Goal: Transaction & Acquisition: Purchase product/service

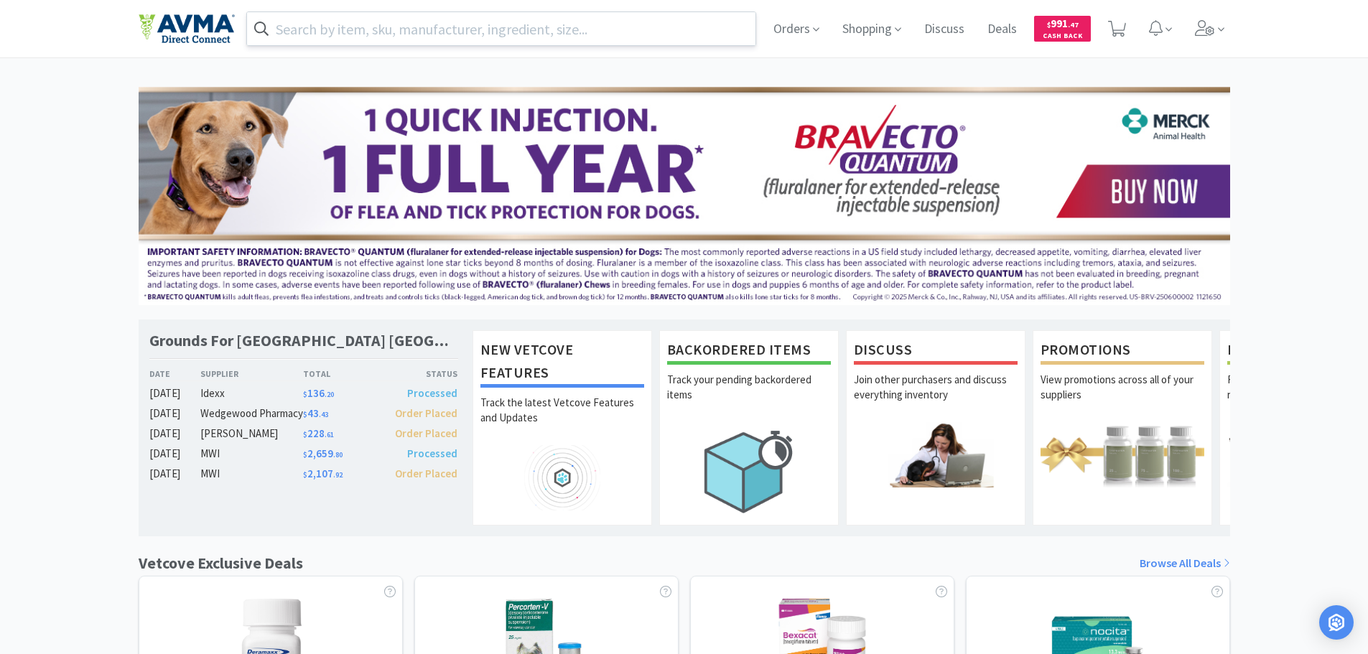
click at [312, 37] on input "text" at bounding box center [501, 28] width 509 height 33
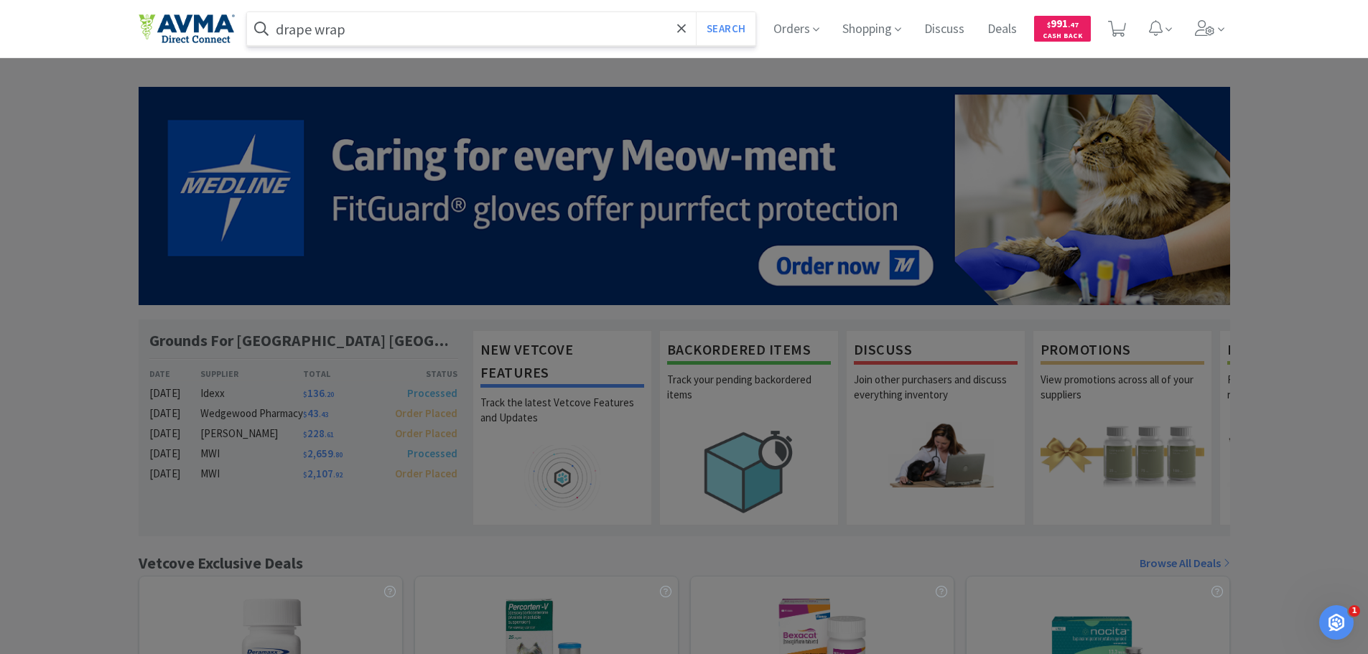
type input "drape wrap"
click at [696, 12] on button "Search" at bounding box center [726, 28] width 60 height 33
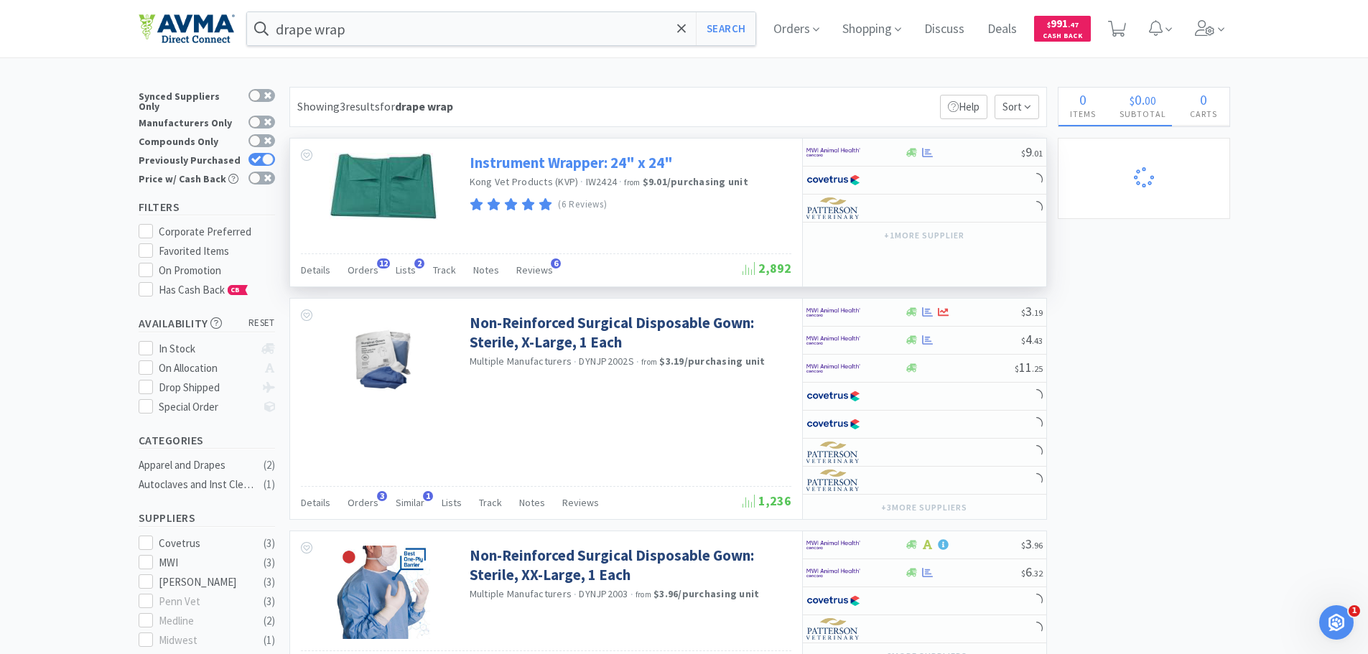
click at [587, 157] on link "Instrument Wrapper: 24" x 24"" at bounding box center [570, 162] width 203 height 19
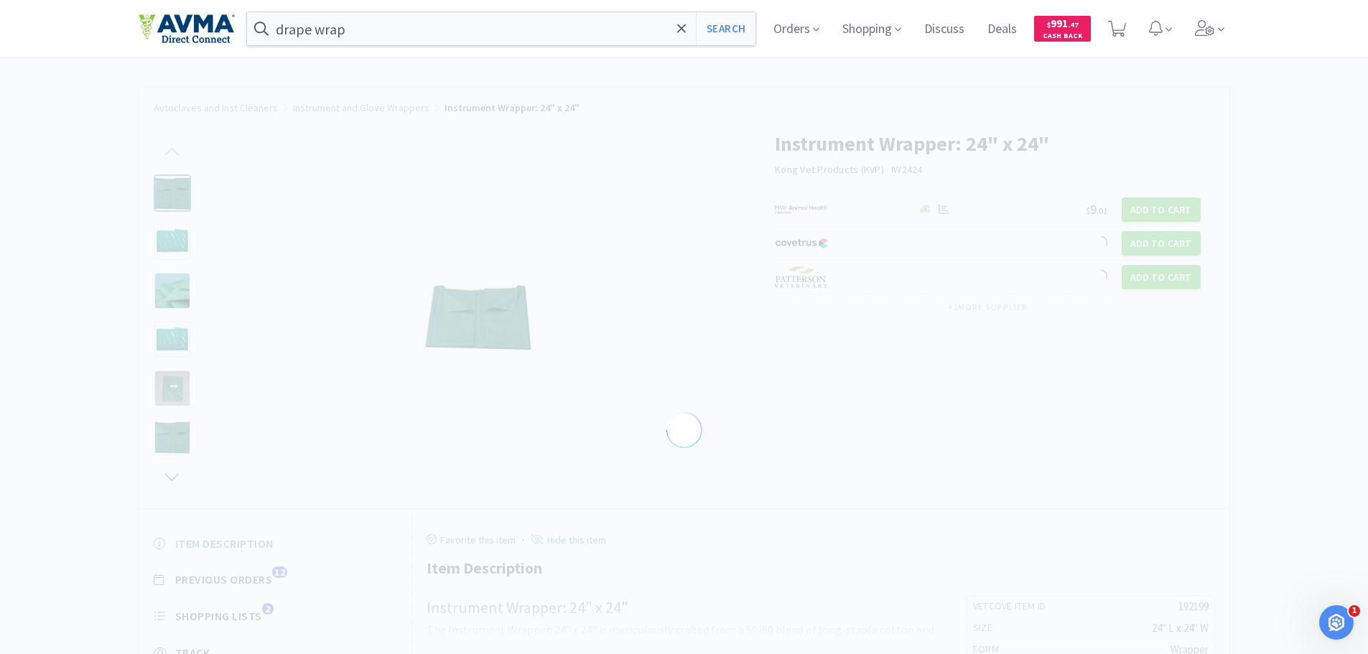
select select "192199"
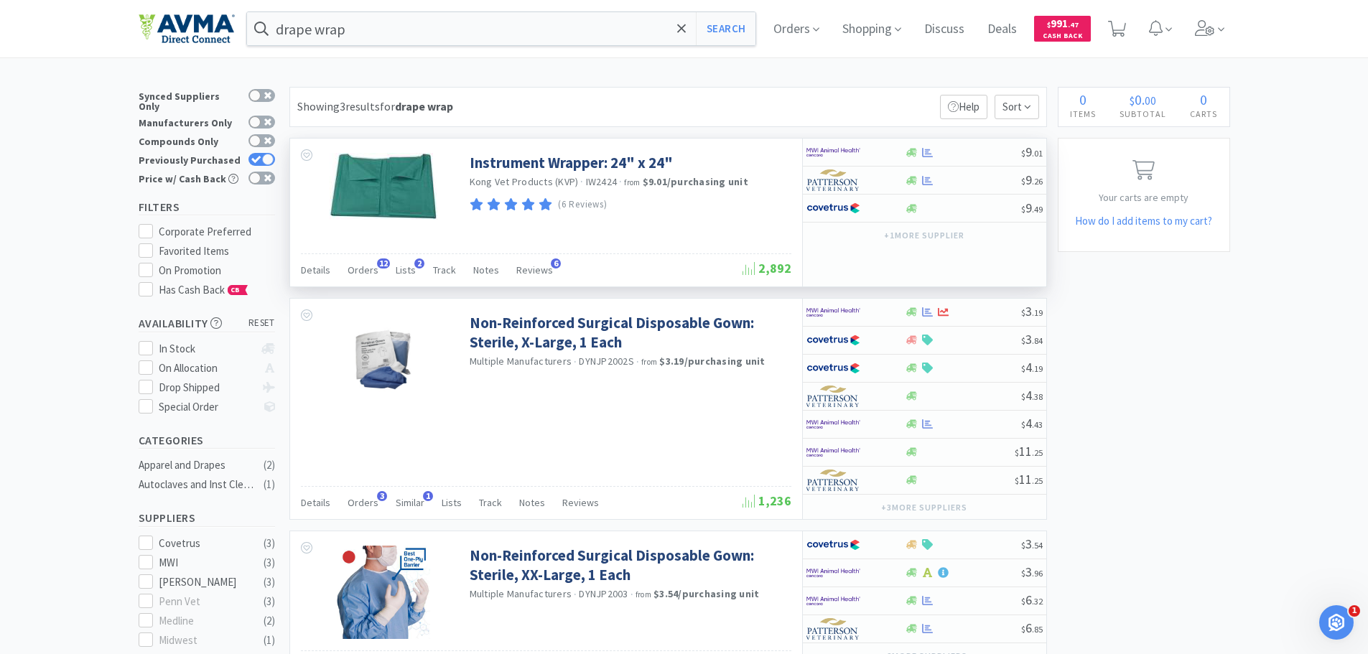
click at [377, 268] on div "Details Orders 12 Lists 2 Track Notes Reviews 6" at bounding box center [521, 271] width 441 height 27
click at [365, 273] on span "Orders" at bounding box center [362, 269] width 31 height 13
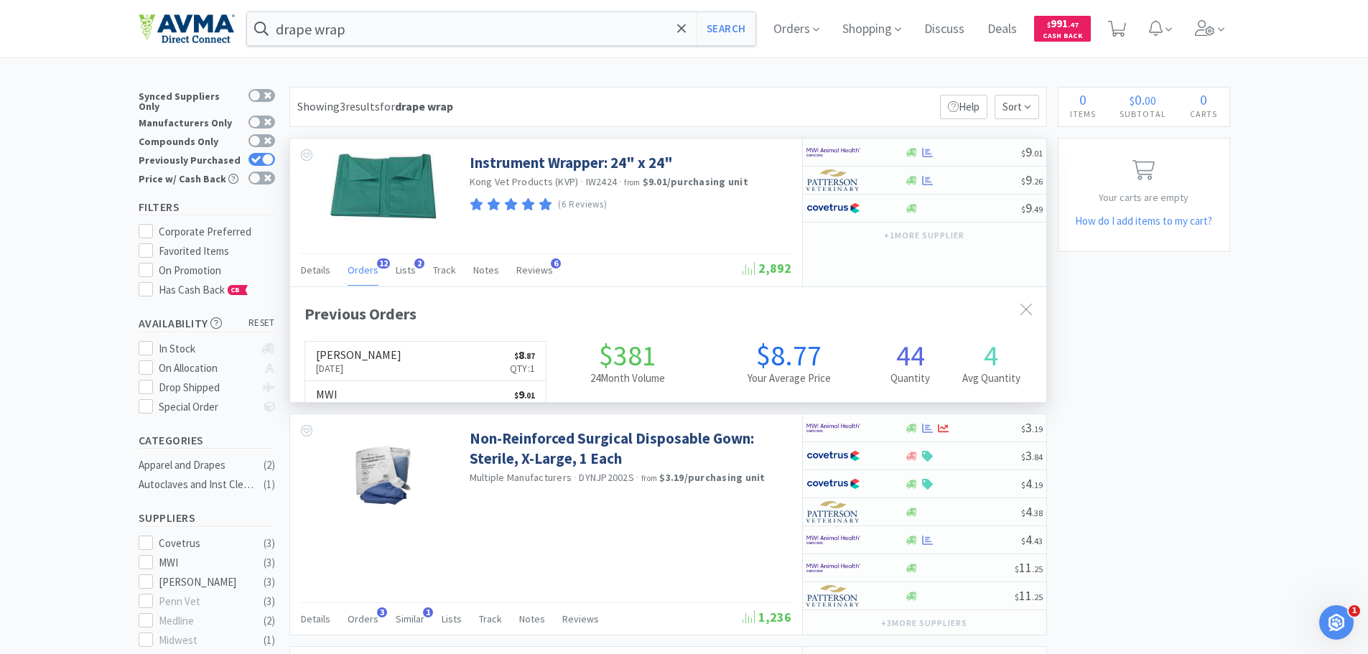
scroll to position [385, 756]
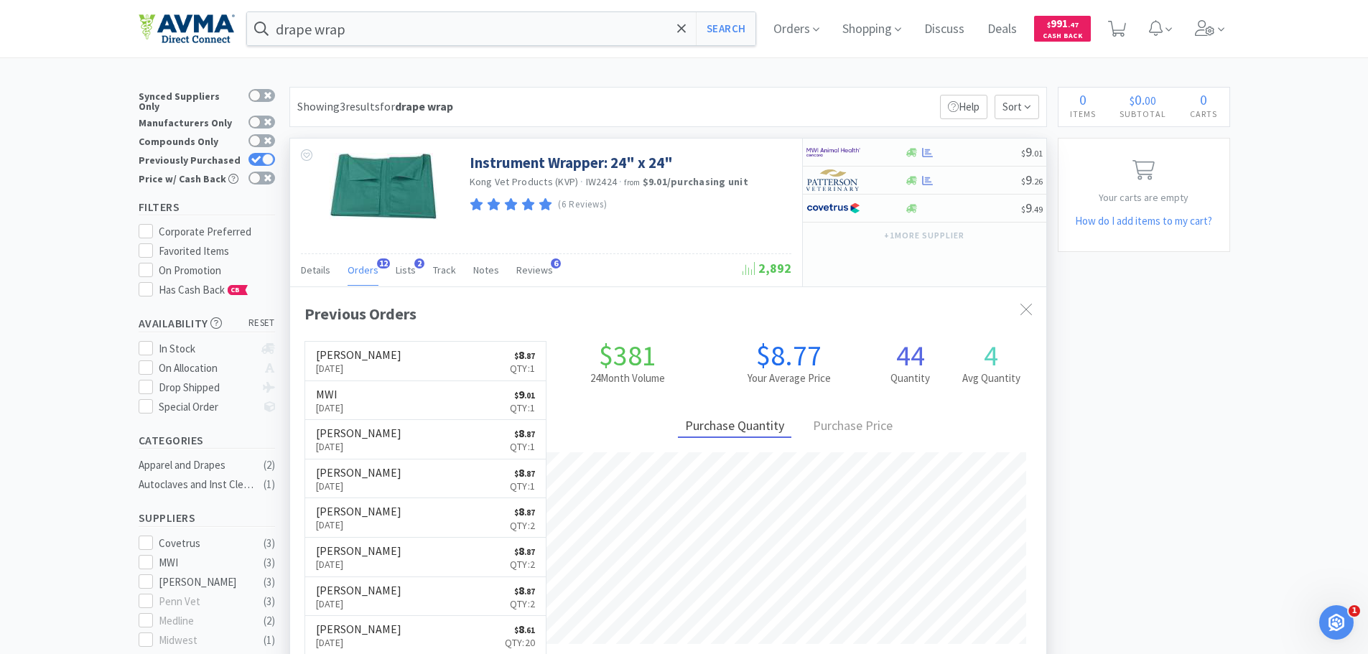
click at [365, 273] on span "Orders" at bounding box center [362, 269] width 31 height 13
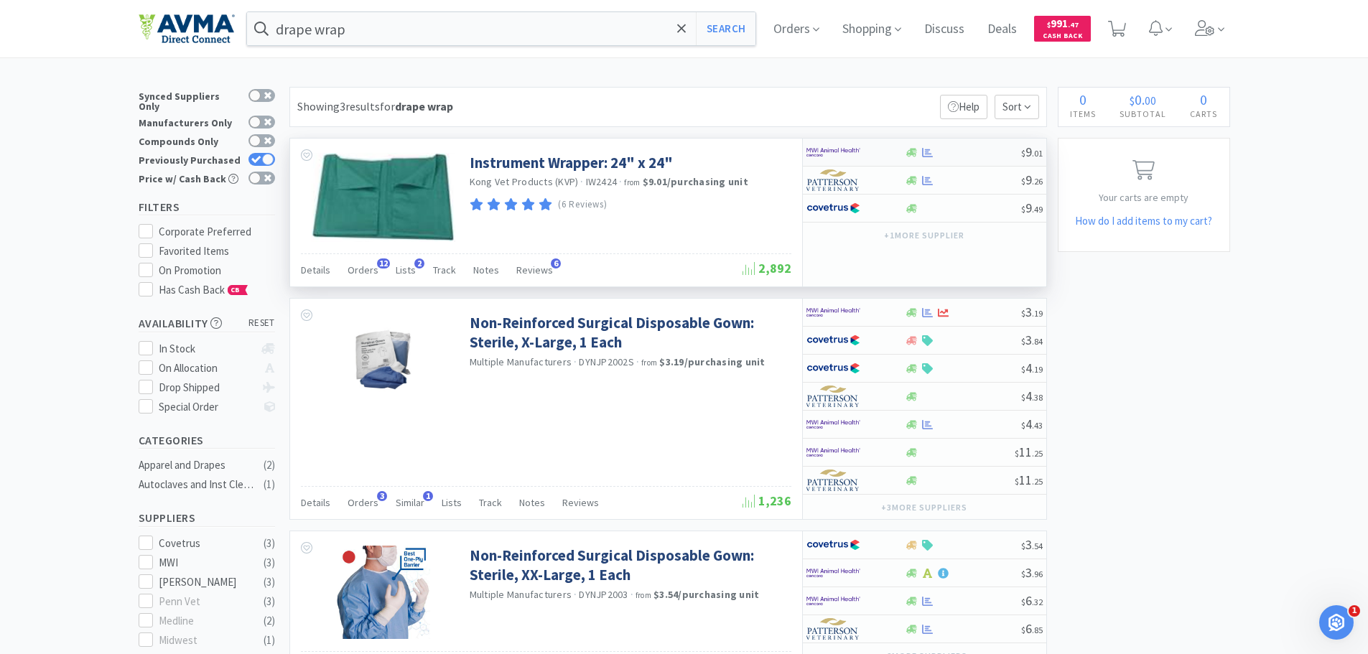
click at [861, 151] on div at bounding box center [845, 152] width 79 height 24
select select "1"
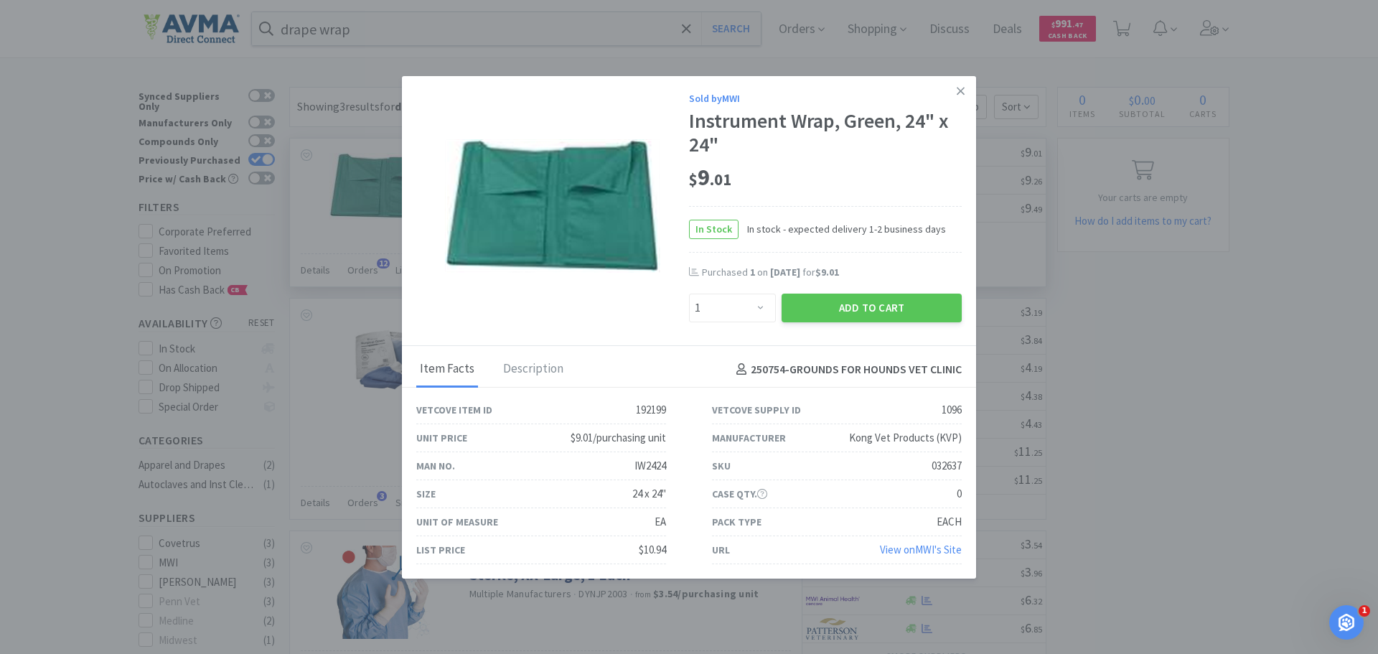
drag, startPoint x: 833, startPoint y: 309, endPoint x: 916, endPoint y: 485, distance: 194.6
click at [833, 307] on button "Add to Cart" at bounding box center [872, 308] width 180 height 29
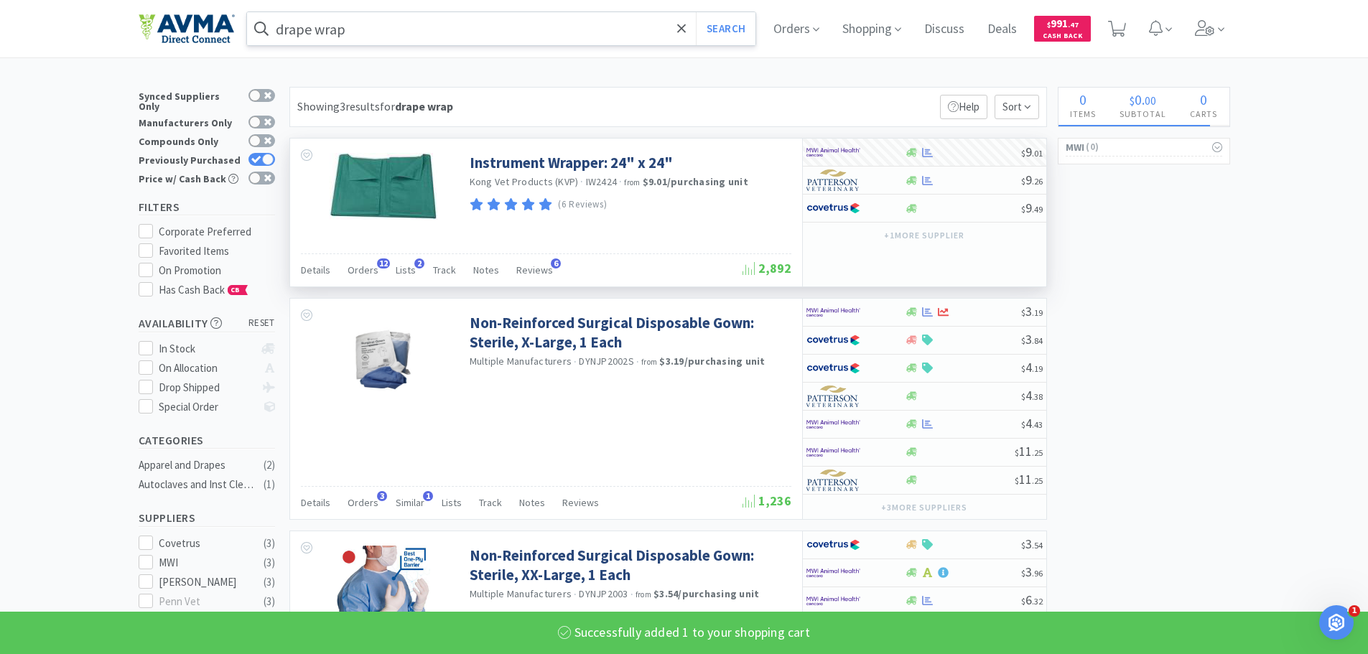
click at [370, 27] on input "drape wrap" at bounding box center [501, 28] width 509 height 33
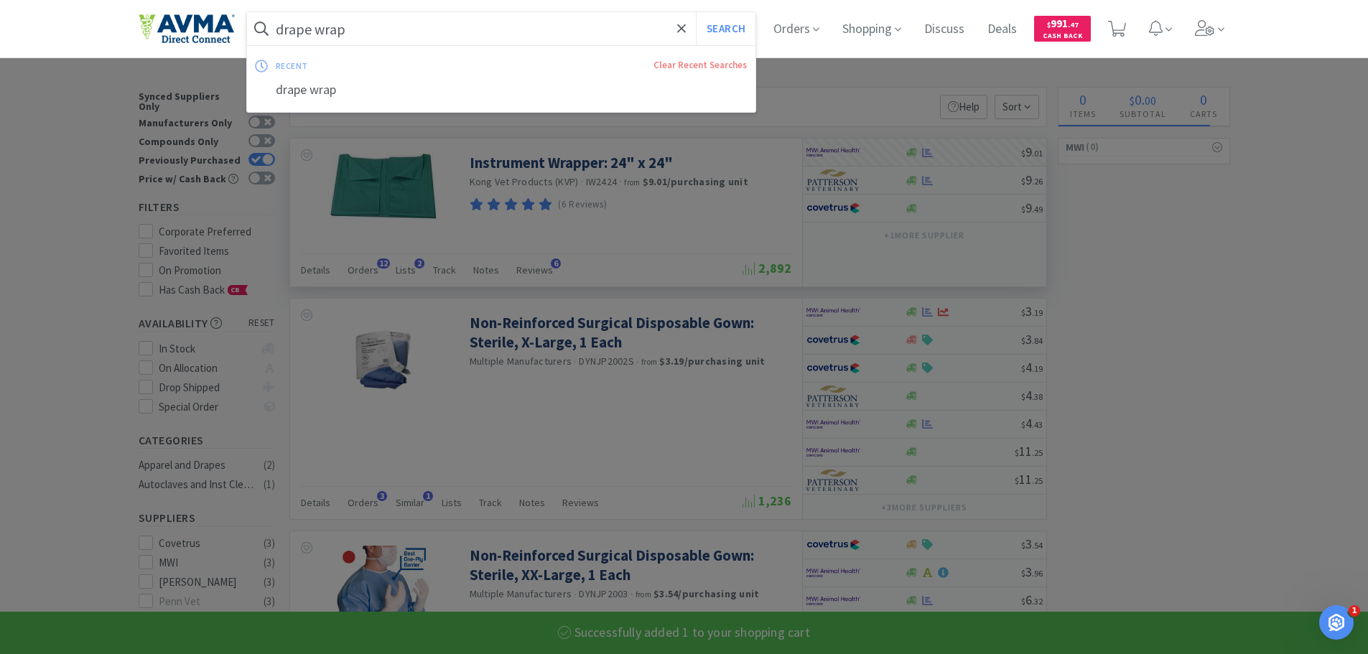
select select "1"
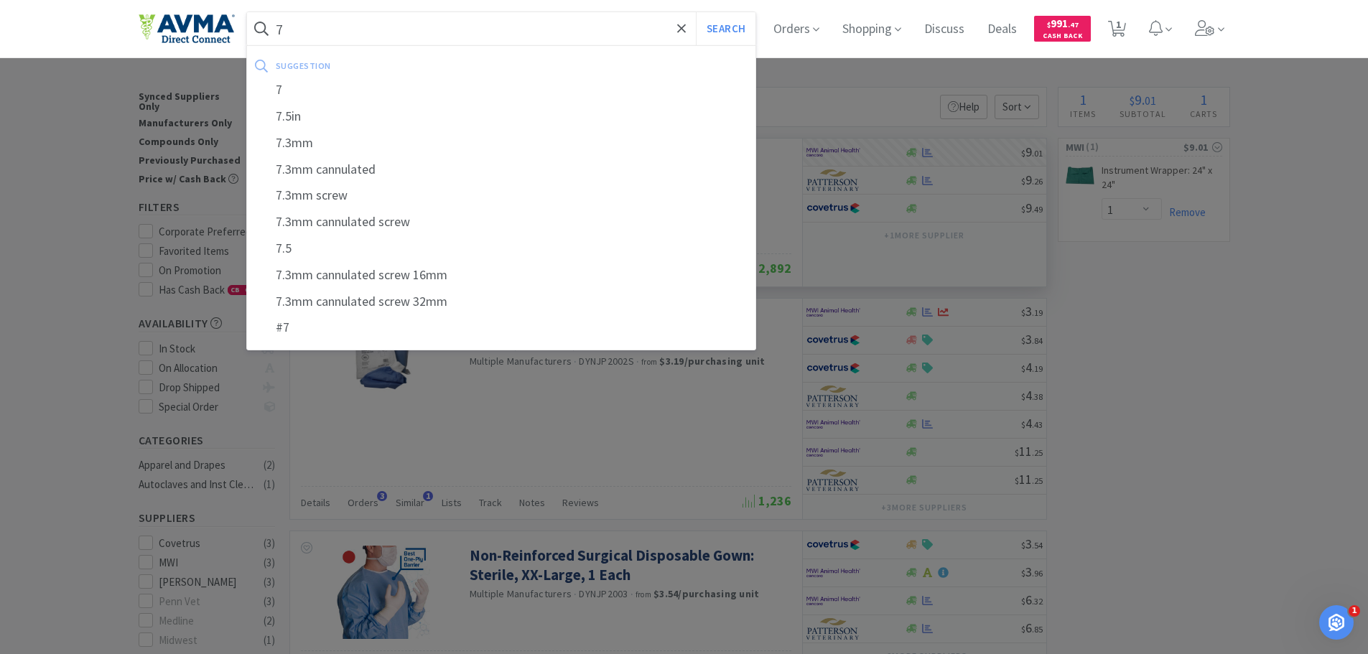
type input "7"
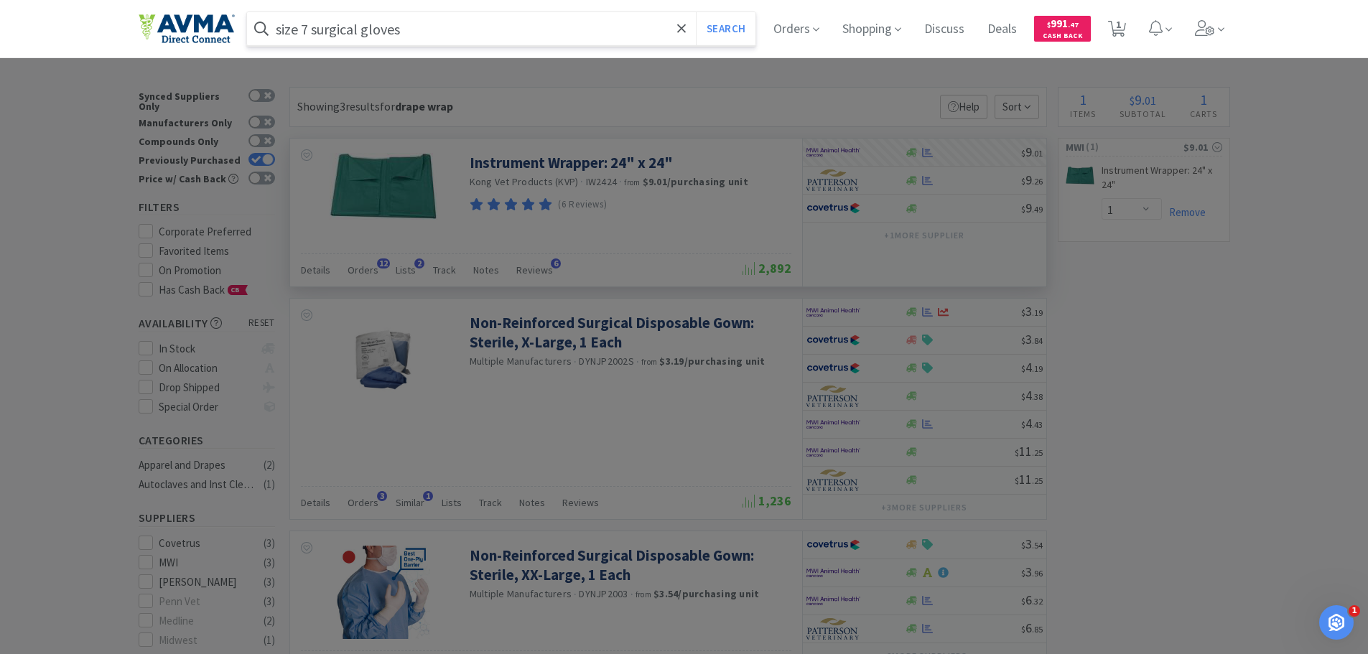
type input "size 7 surgical gloves"
click at [696, 12] on button "Search" at bounding box center [726, 28] width 60 height 33
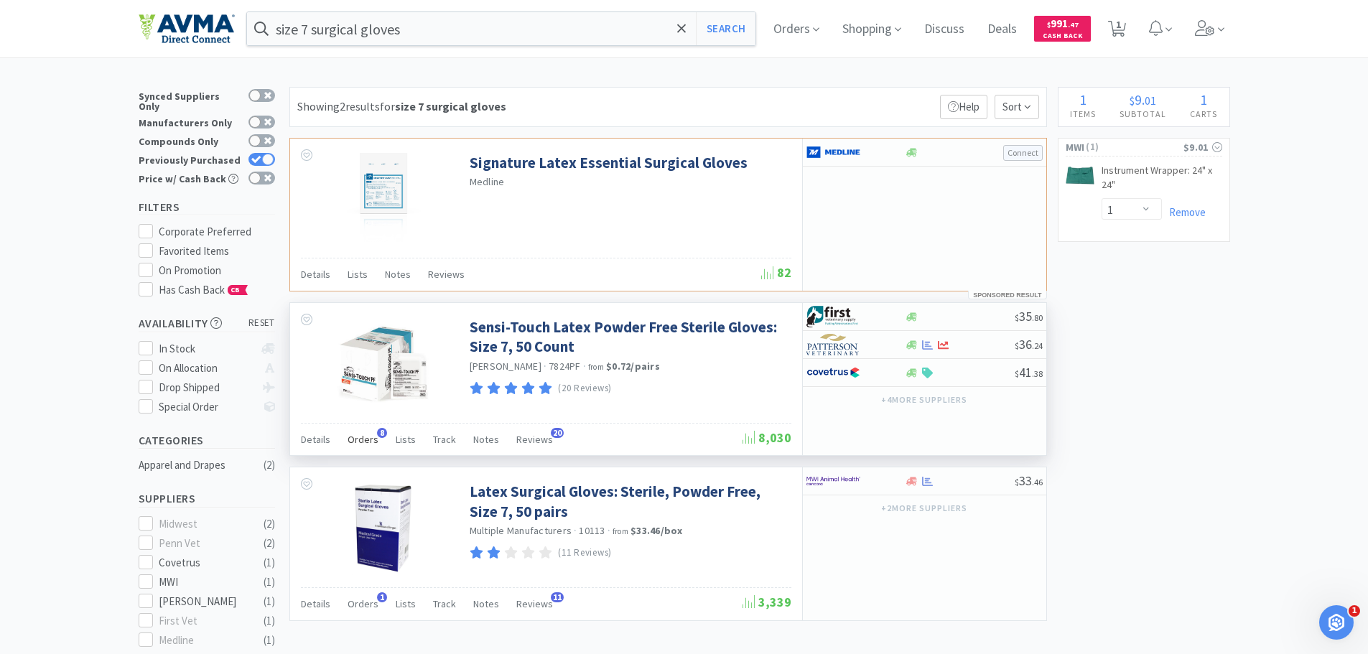
click at [365, 439] on span "Orders" at bounding box center [362, 439] width 31 height 13
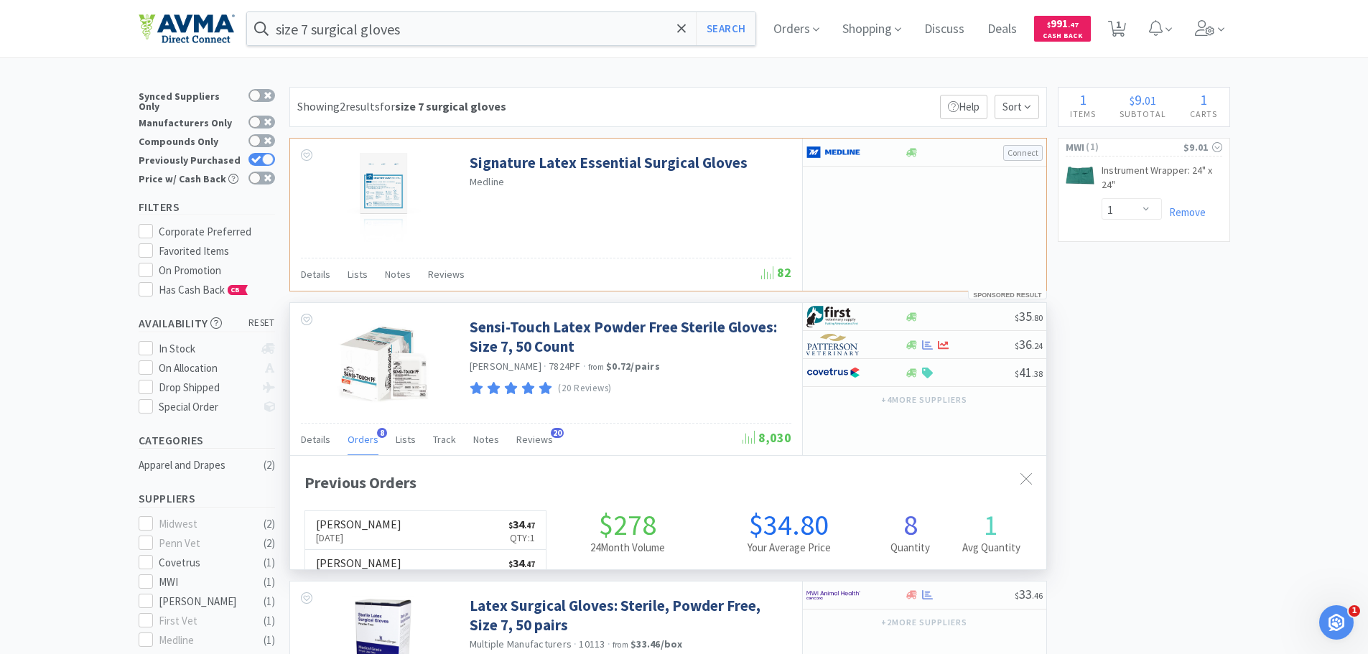
scroll to position [384, 756]
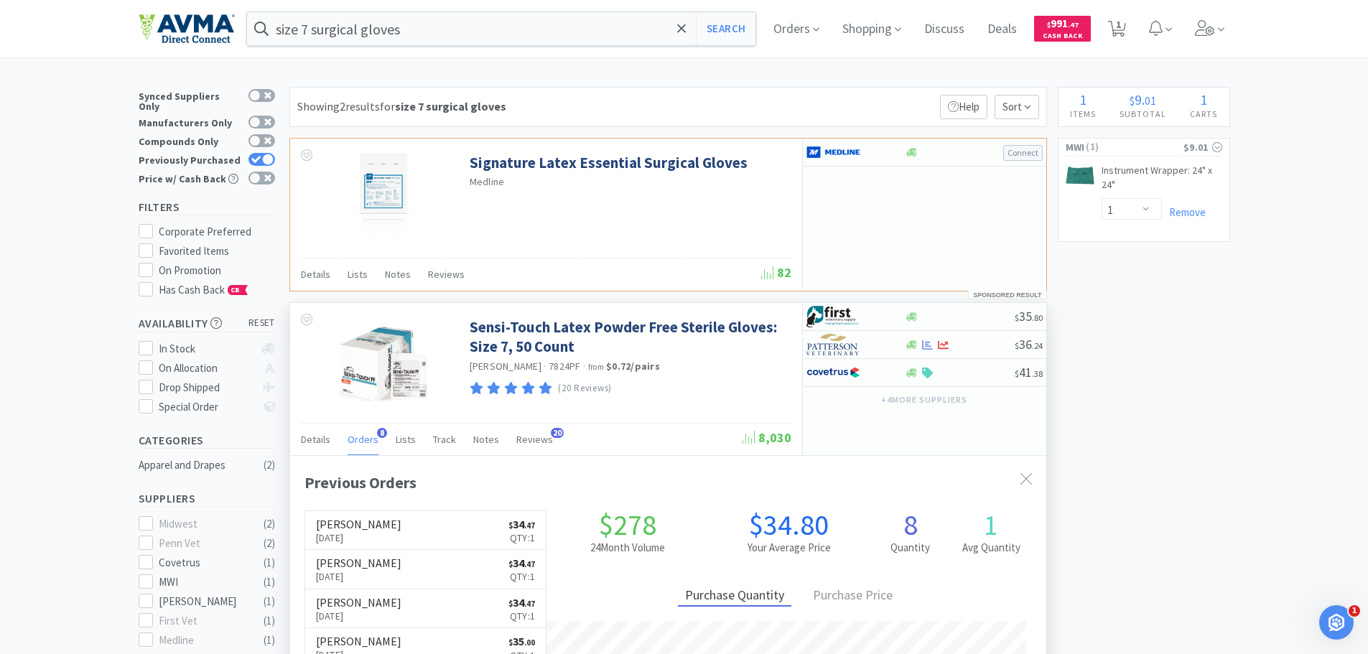
click at [365, 439] on span "Orders" at bounding box center [362, 439] width 31 height 13
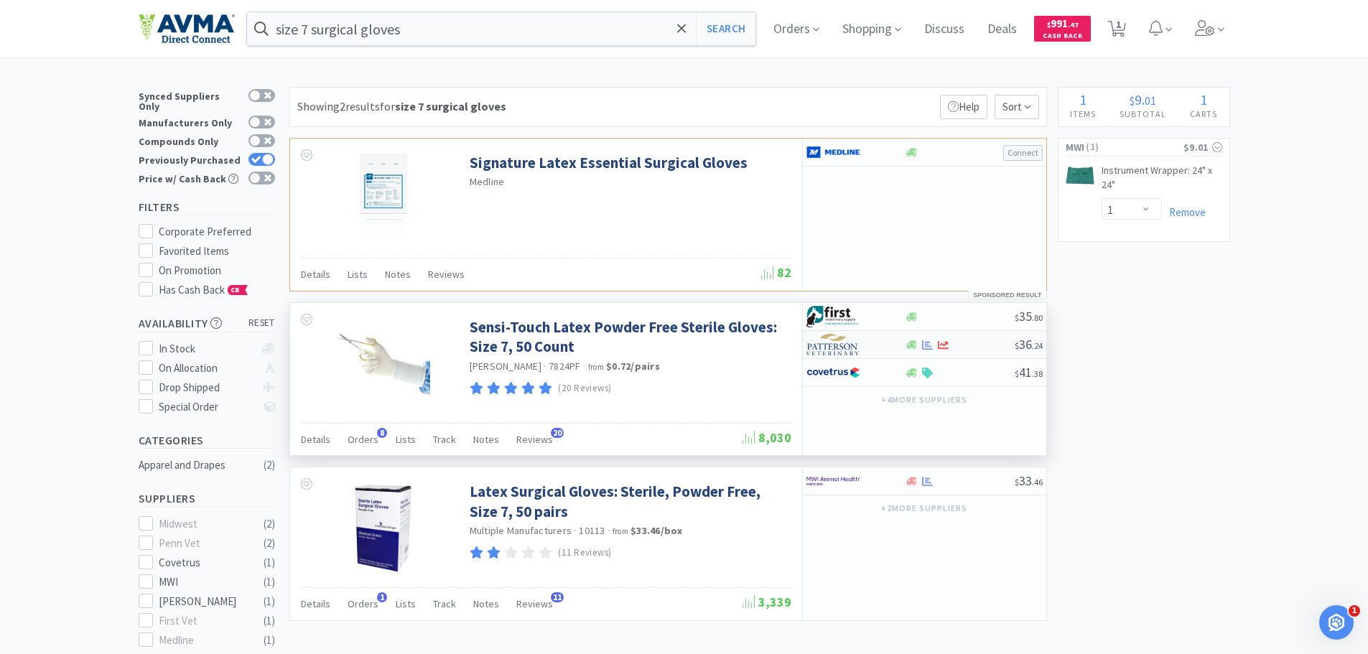
click at [838, 345] on img at bounding box center [833, 345] width 54 height 22
select select "1"
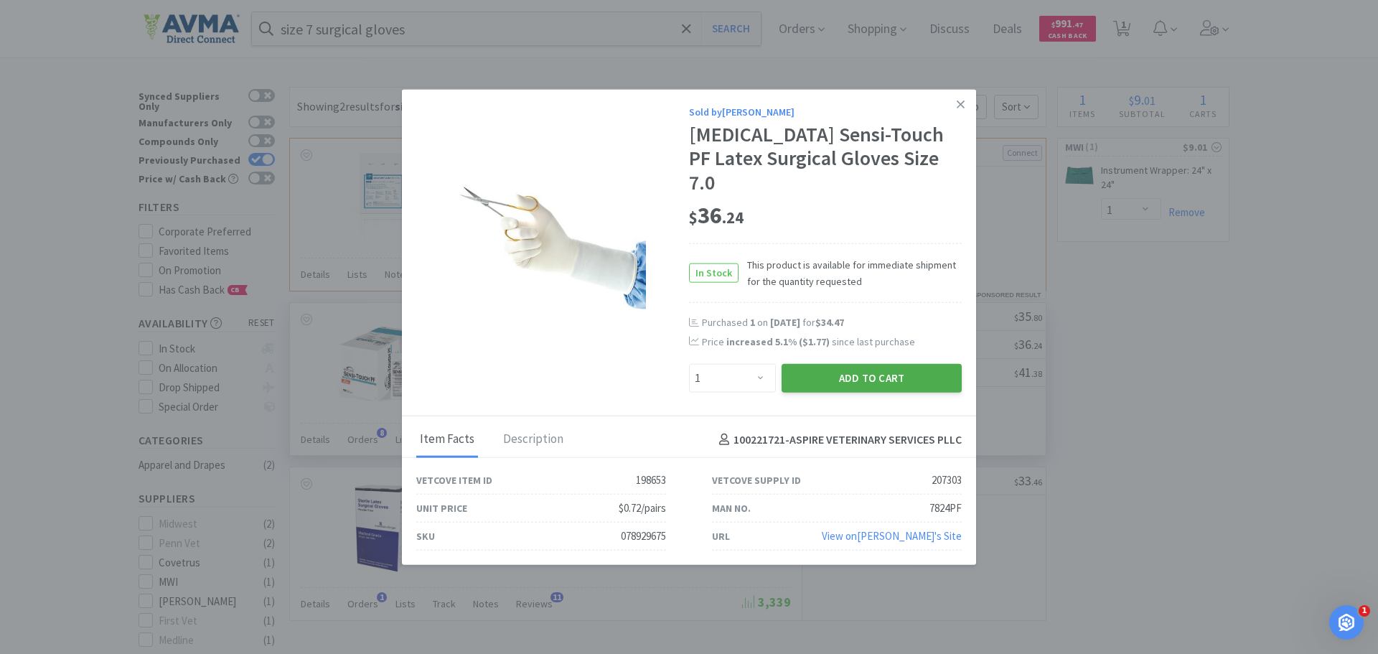
click at [887, 364] on button "Add to Cart" at bounding box center [872, 378] width 180 height 29
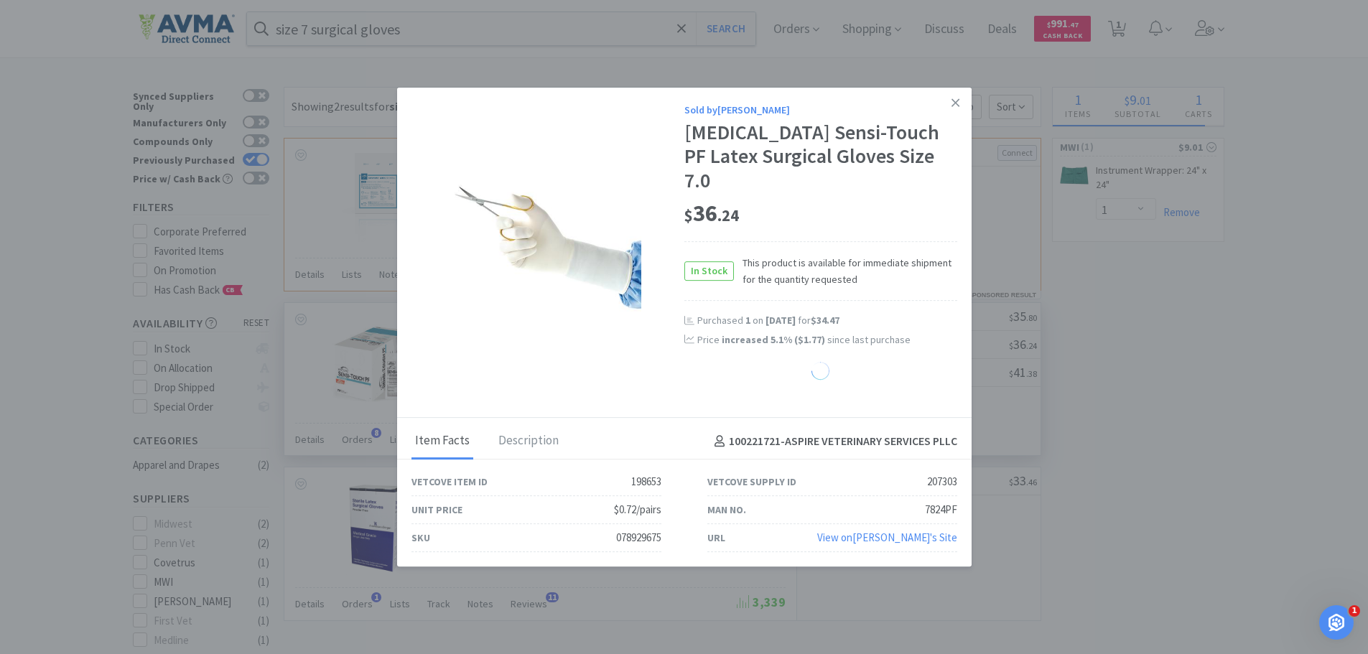
select select "1"
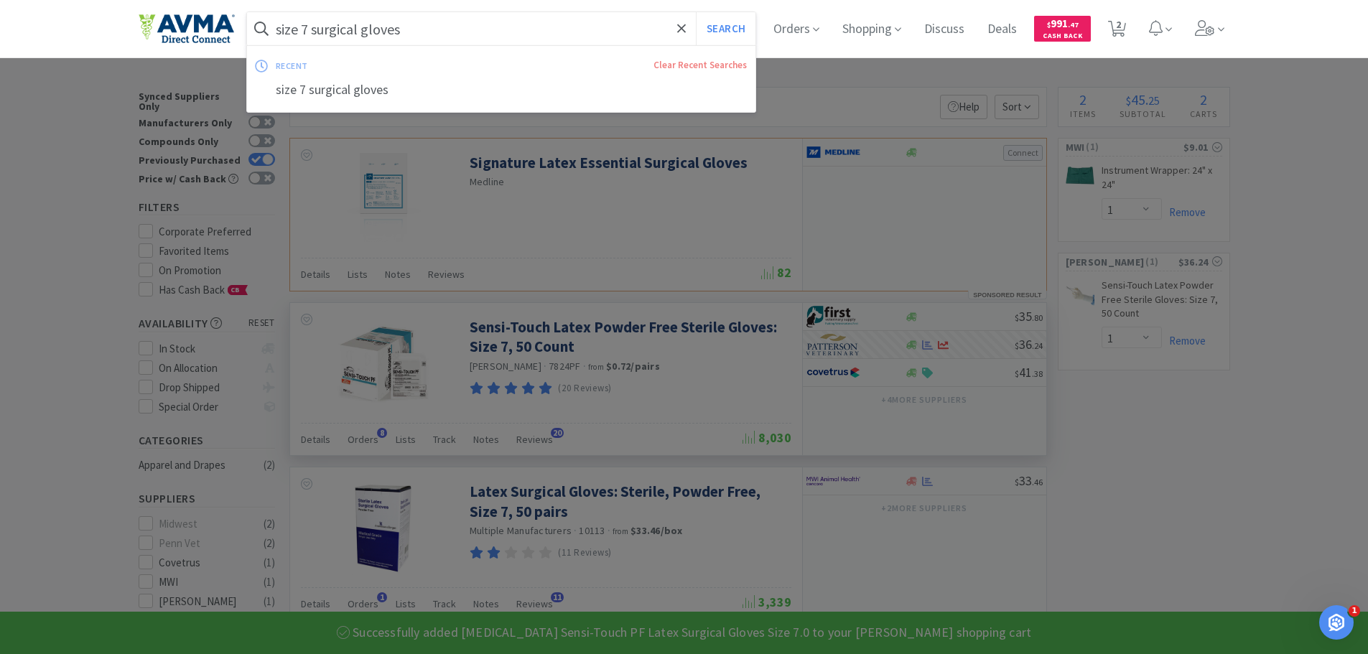
click at [445, 31] on input "size 7 surgical gloves" at bounding box center [501, 28] width 509 height 33
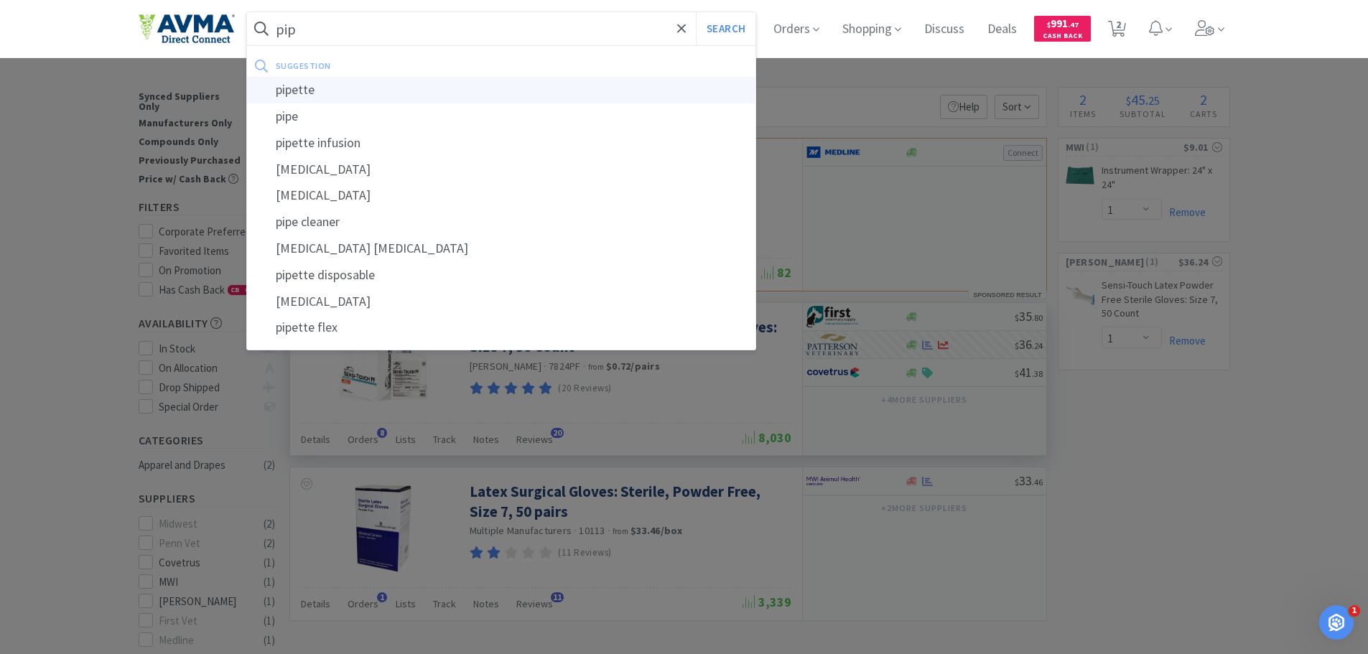
click at [333, 90] on div "pipette" at bounding box center [501, 90] width 509 height 27
type input "pipette"
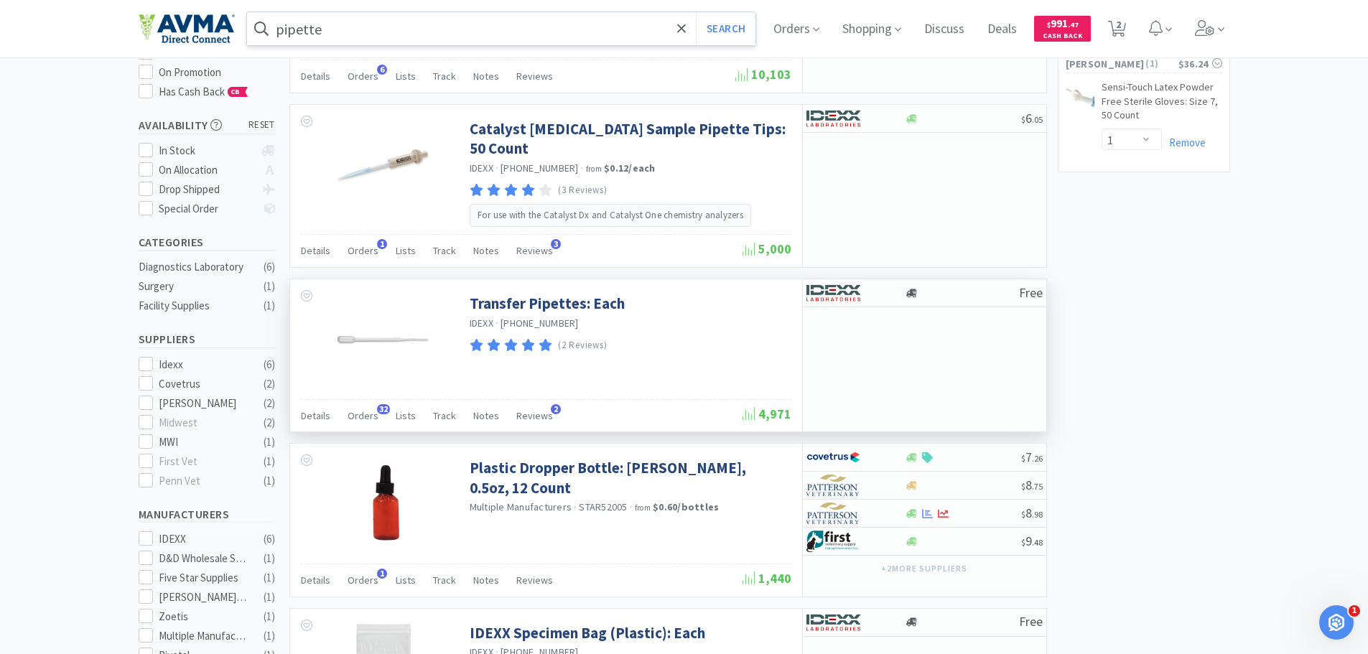
scroll to position [215, 0]
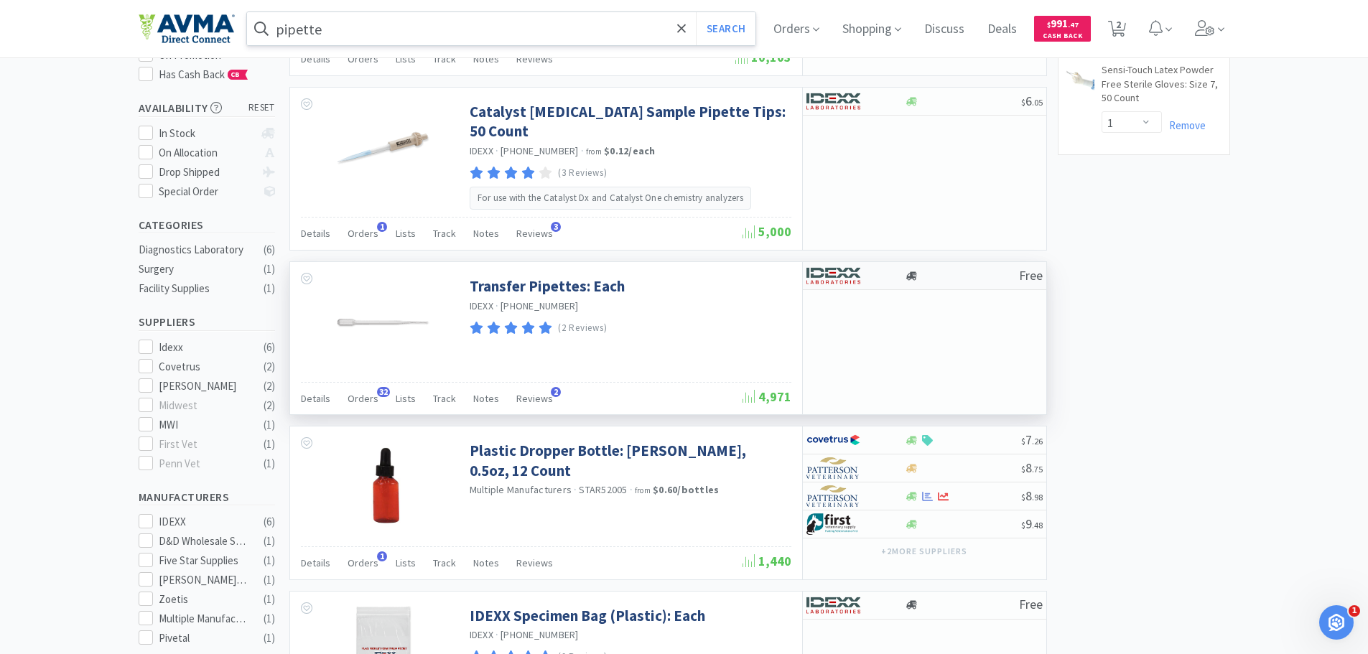
click at [860, 277] on div at bounding box center [845, 275] width 79 height 24
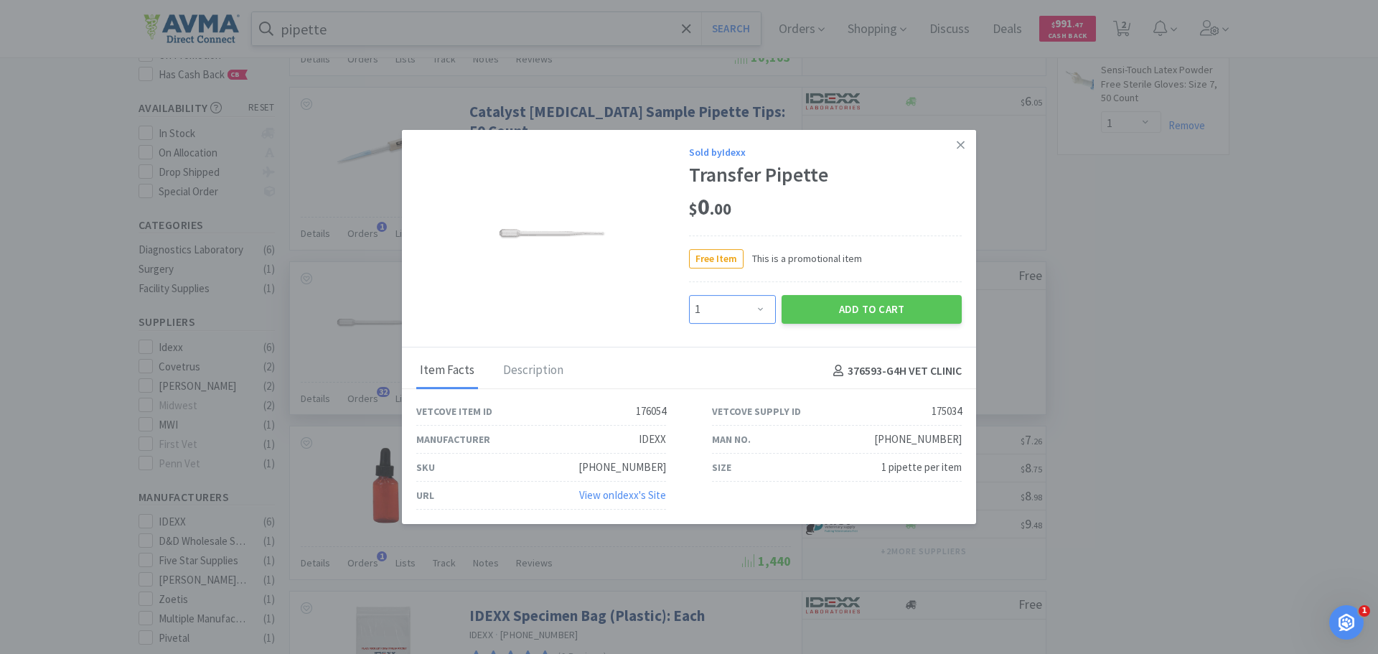
click at [772, 311] on select "Enter Quantity 1 2 3 4 5 6 7 8 9 10 11 12 13 14 15 16 17 18 19 20 Enter Quantity" at bounding box center [732, 309] width 87 height 29
select select "2"
click at [689, 295] on select "Enter Quantity 1 2 3 4 5 6 7 8 9 10 11 12 13 14 15 16 17 18 19 20 Enter Quantity" at bounding box center [732, 309] width 87 height 29
click at [897, 306] on button "Add to Cart" at bounding box center [872, 309] width 180 height 29
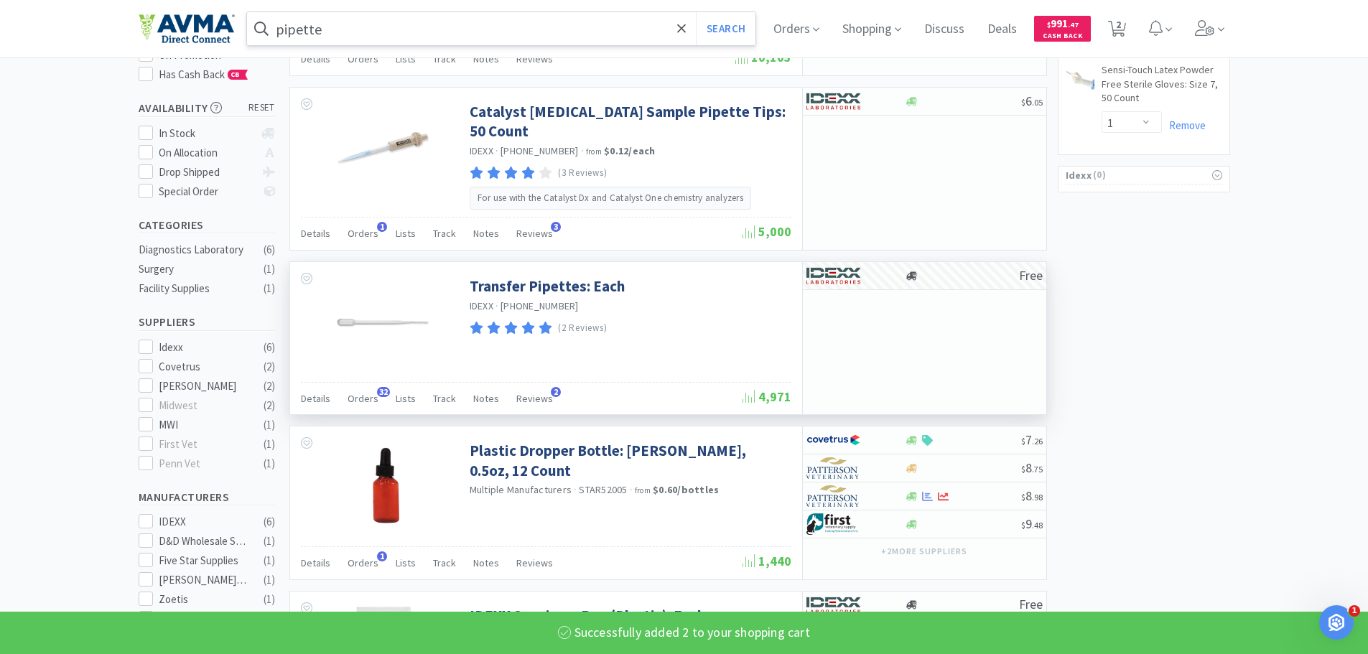
select select "2"
